Goal: Information Seeking & Learning: Find specific fact

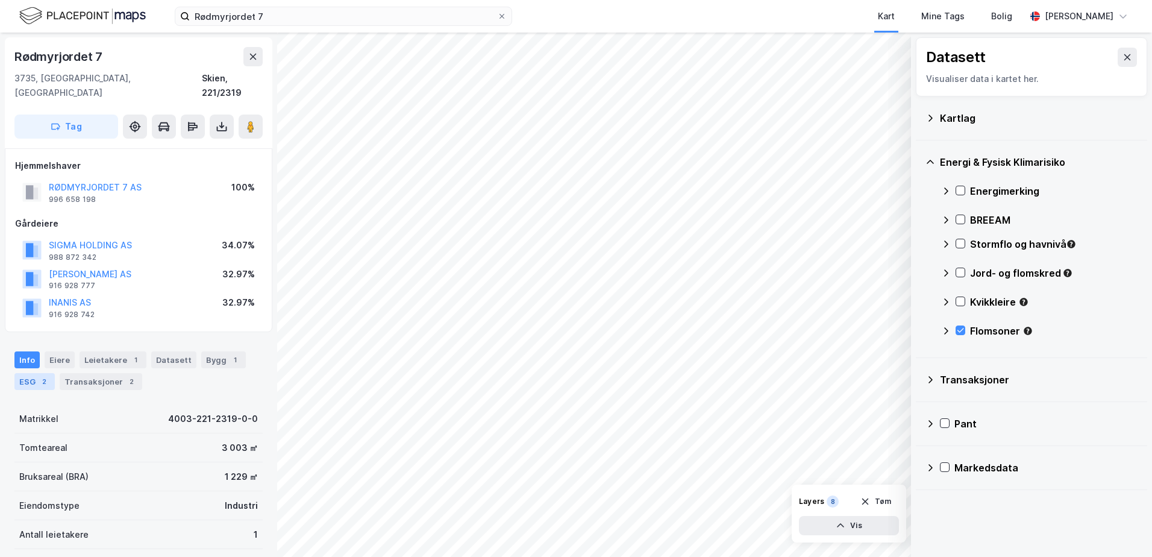
click at [48, 375] on div "2" at bounding box center [44, 381] width 12 height 12
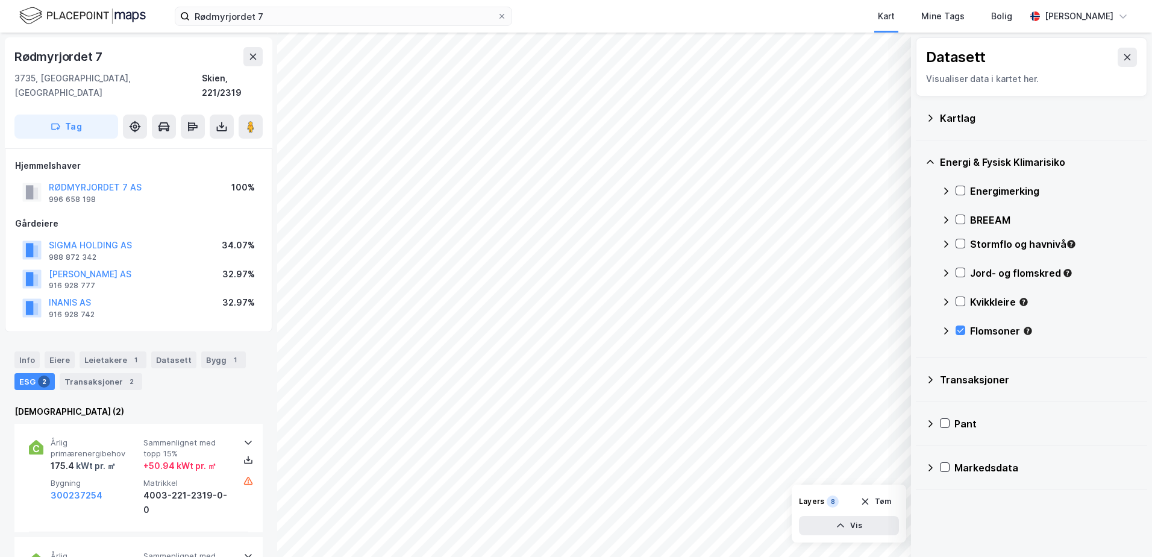
click at [287, 6] on div "Rødmyrjordet 7 Kart Mine Tags Bolig [PERSON_NAME]" at bounding box center [576, 16] width 1152 height 33
click at [283, 13] on input "Rødmyrjordet 7" at bounding box center [343, 16] width 307 height 18
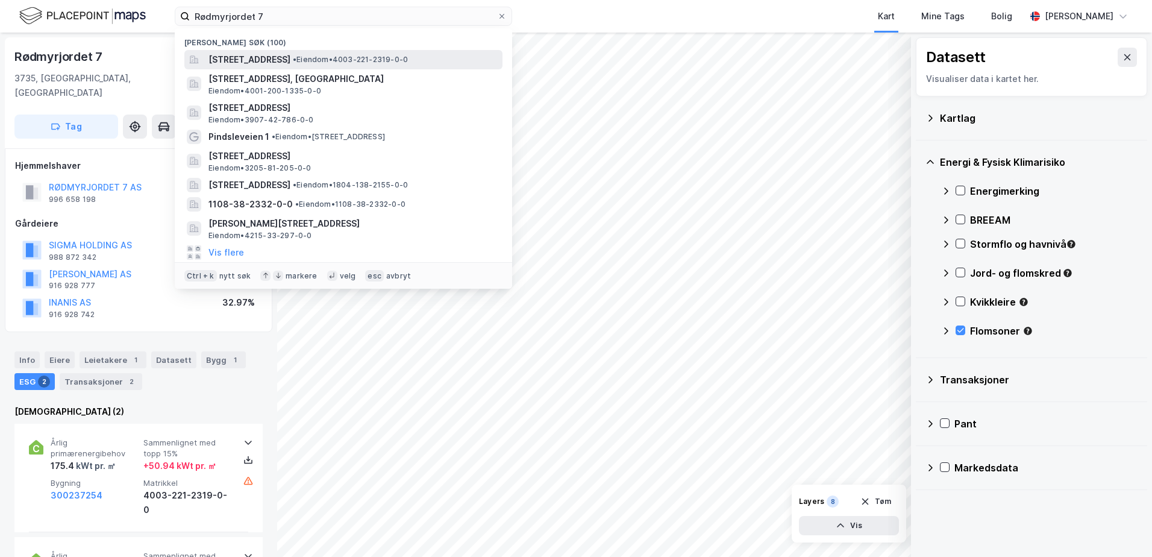
click at [290, 58] on span "[STREET_ADDRESS]" at bounding box center [249, 59] width 82 height 14
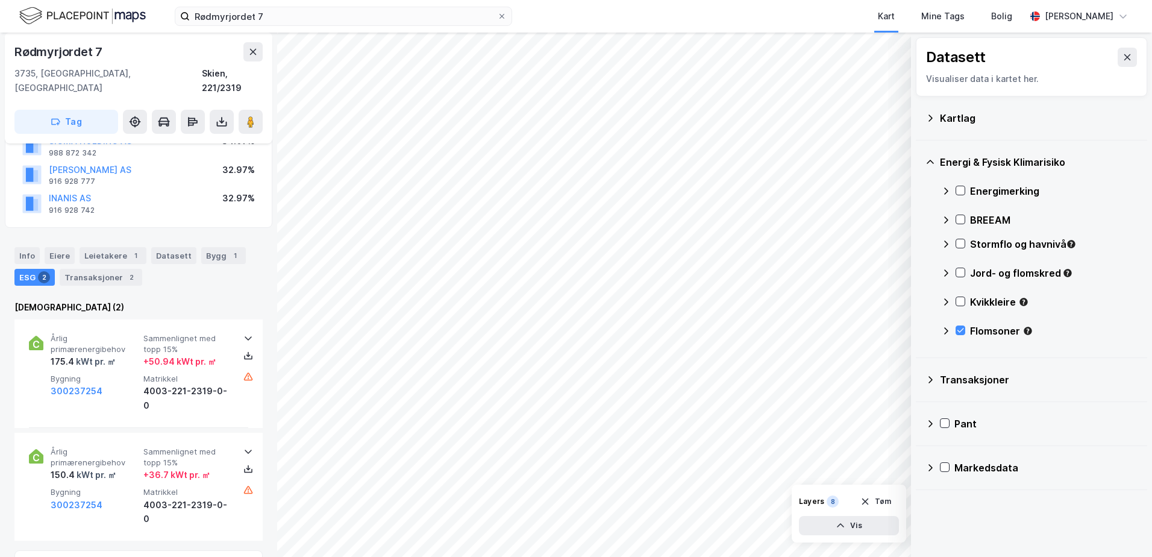
scroll to position [120, 0]
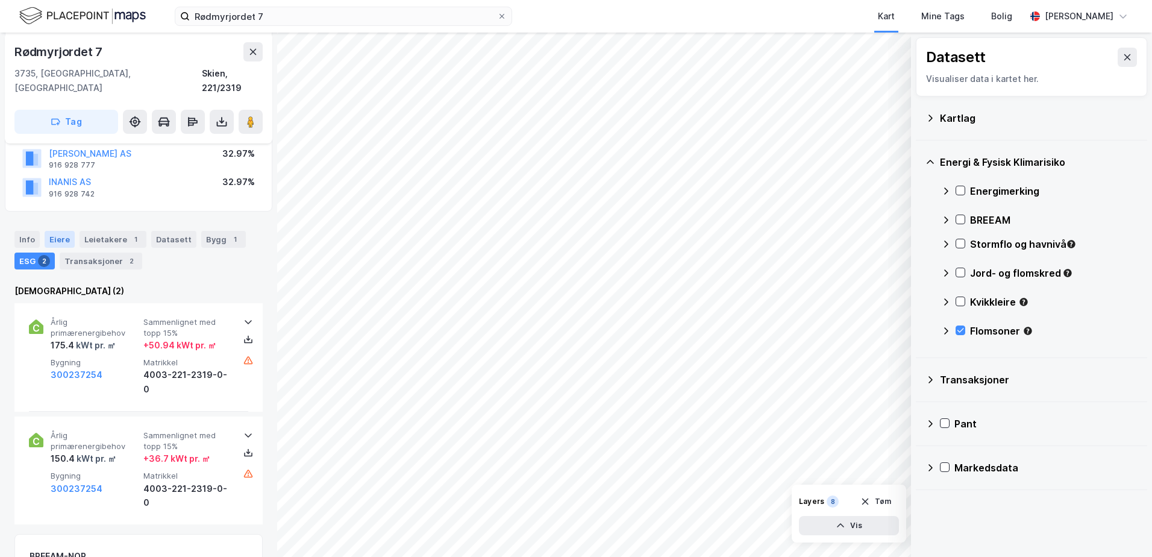
click at [63, 231] on div "Eiere" at bounding box center [60, 239] width 30 height 17
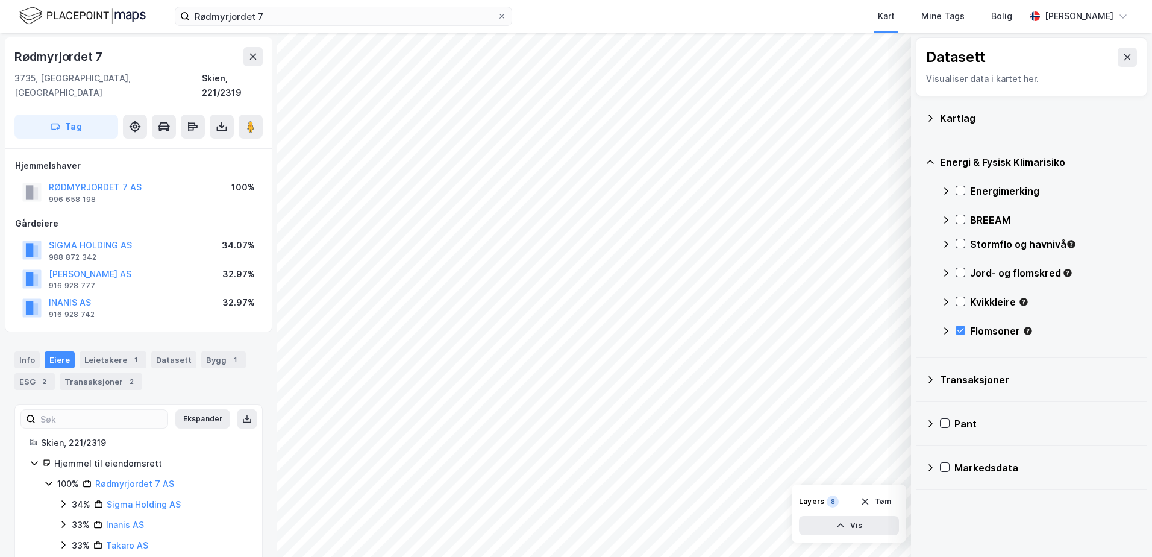
scroll to position [11, 0]
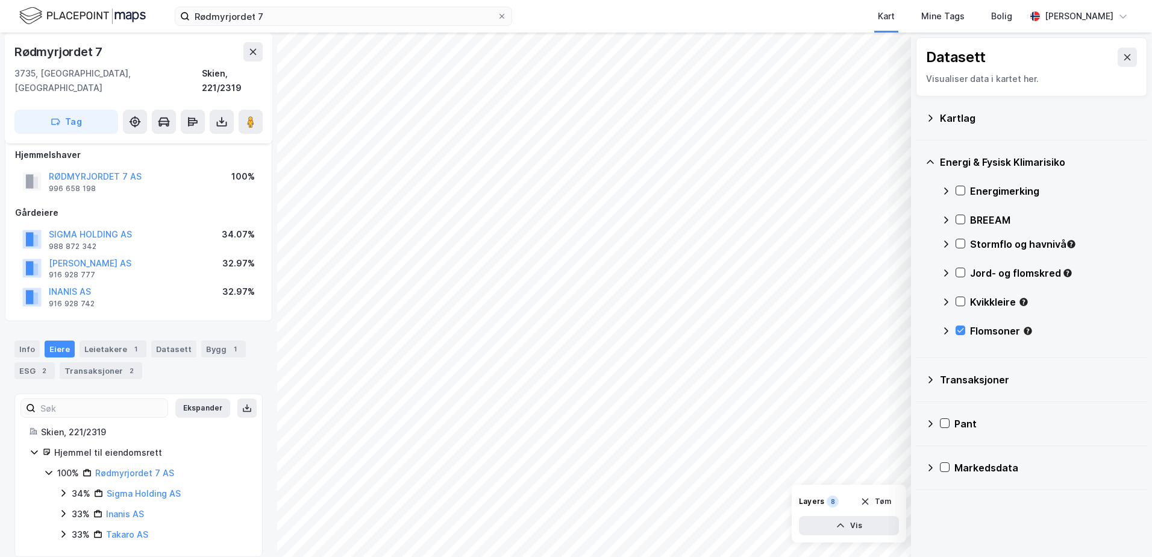
click at [61, 529] on icon at bounding box center [63, 534] width 10 height 10
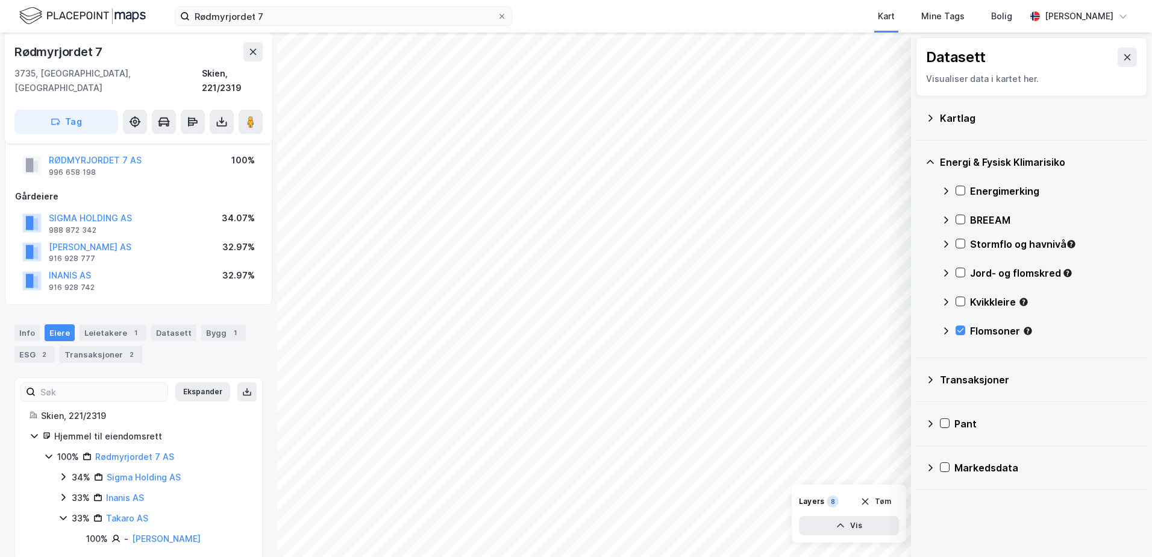
scroll to position [31, 0]
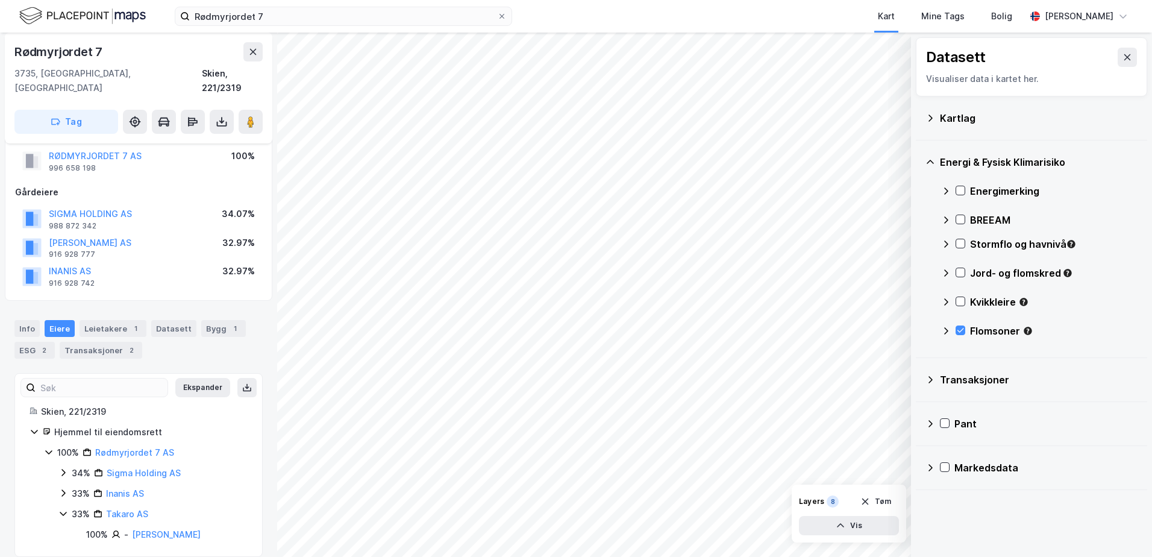
click at [64, 488] on icon at bounding box center [63, 493] width 10 height 10
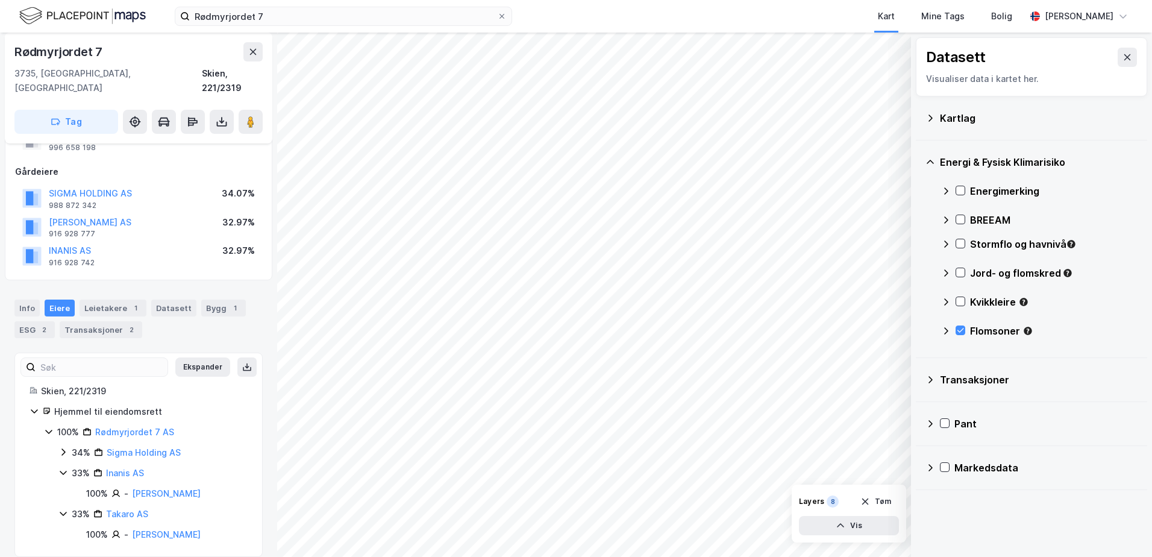
click at [65, 448] on icon at bounding box center [63, 451] width 4 height 7
